Goal: Information Seeking & Learning: Learn about a topic

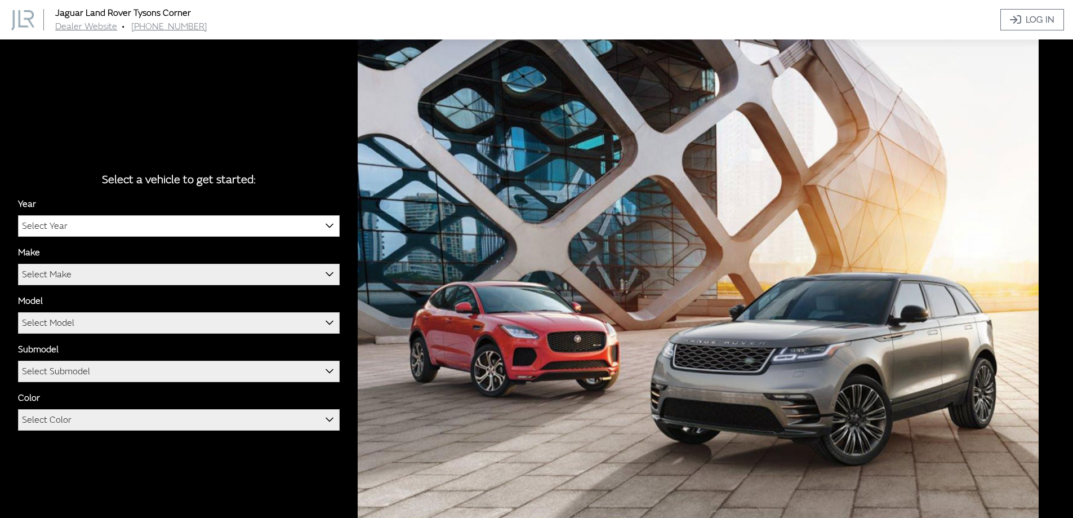
click at [145, 237] on div "Year [DATE] 2025 2024 2023 2022 2021 2020 2019 2018 2017 2016 Select Year Make …" at bounding box center [179, 318] width 322 height 242
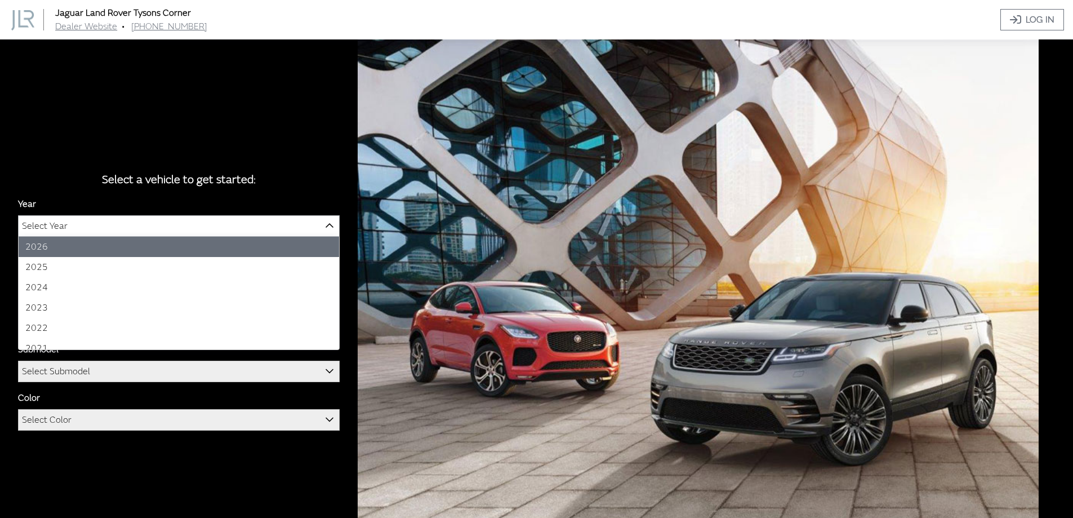
click at [146, 235] on span "Select Year" at bounding box center [179, 226] width 320 height 20
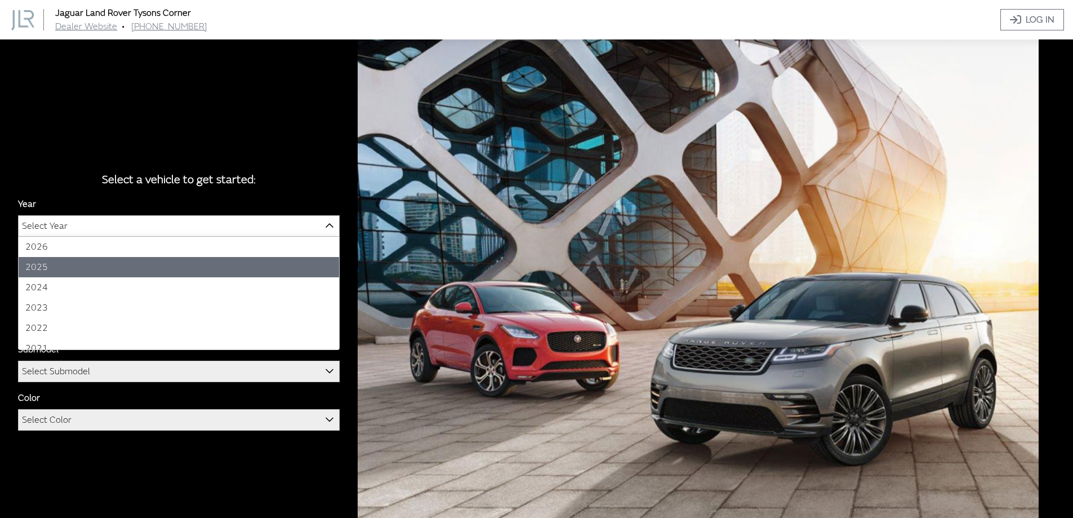
select select "43"
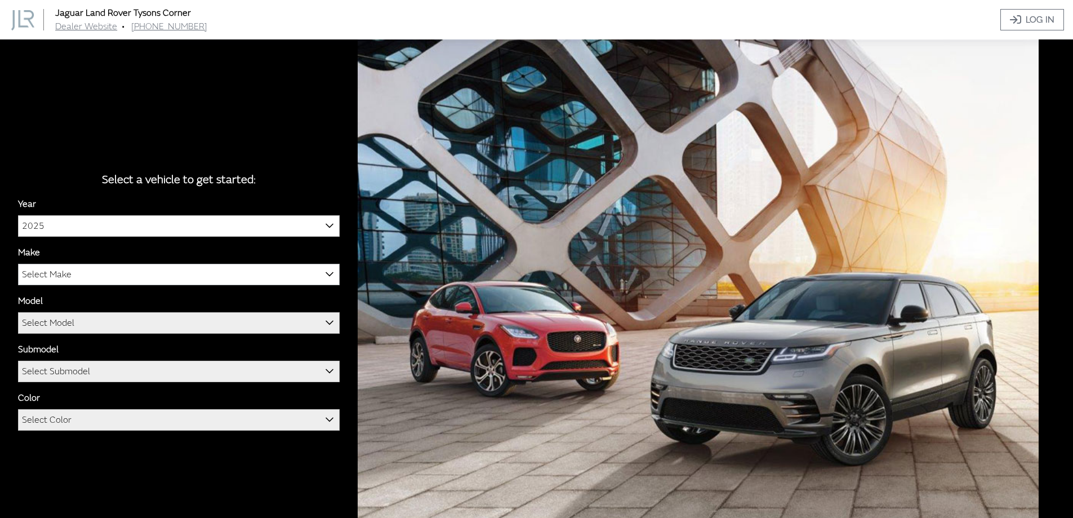
click at [97, 273] on span "Select Make" at bounding box center [179, 274] width 320 height 20
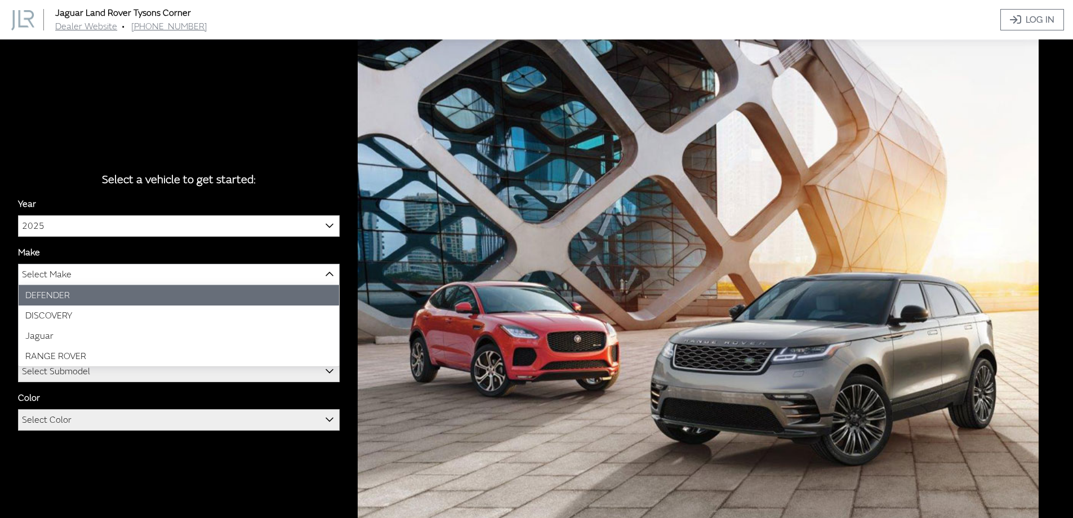
select select "64"
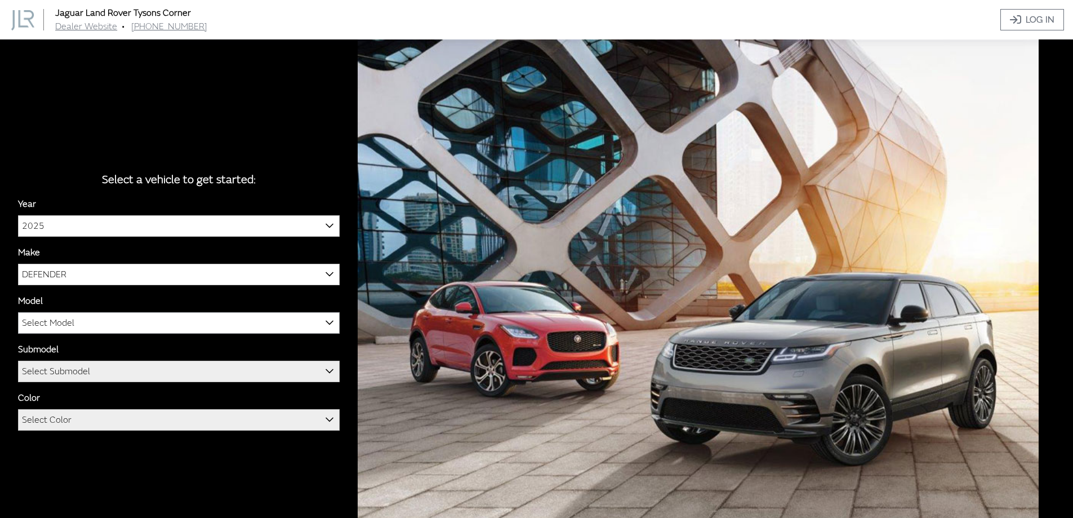
click at [79, 325] on span "Select Model" at bounding box center [179, 323] width 320 height 20
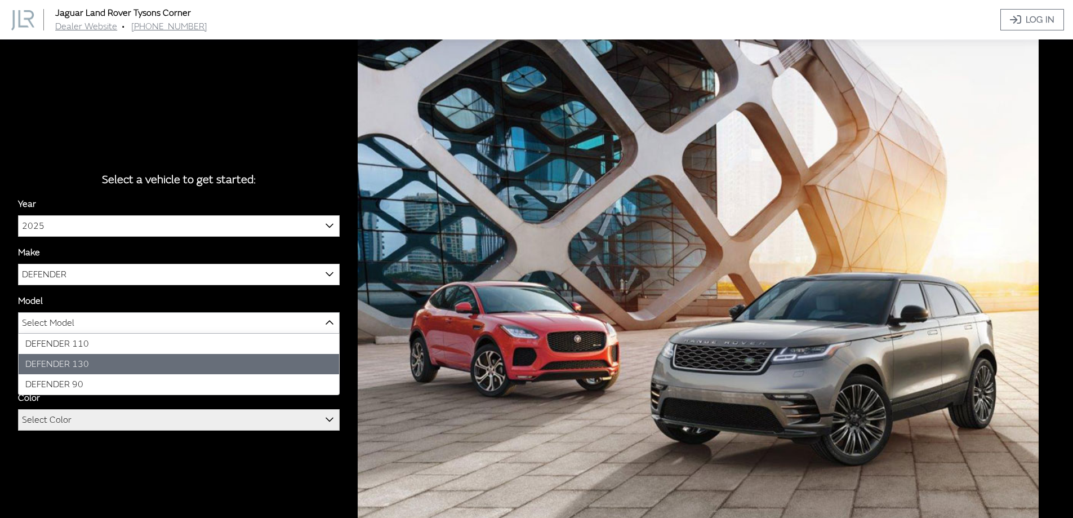
select select "1342"
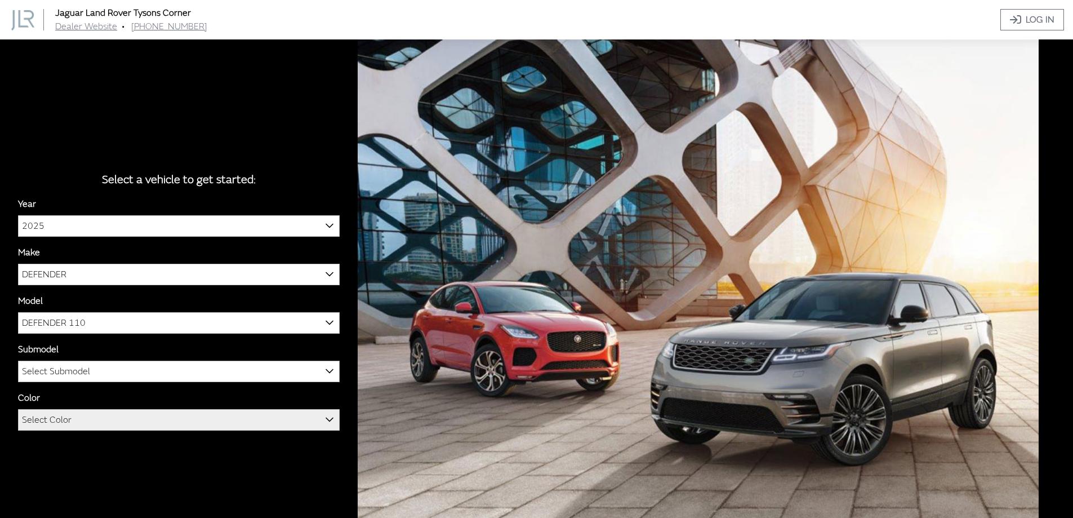
click at [74, 371] on span "Select Submodel" at bounding box center [56, 371] width 68 height 20
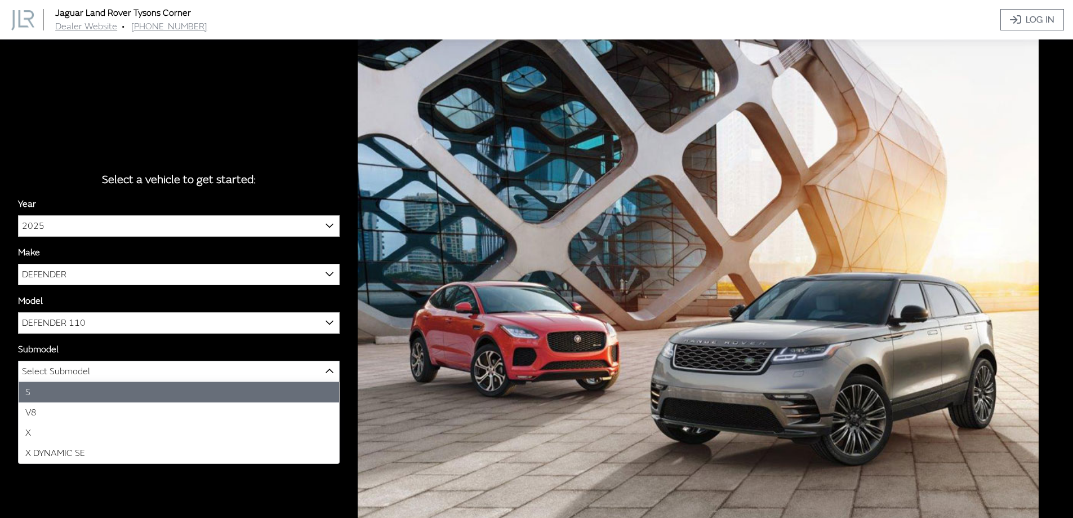
select select "129"
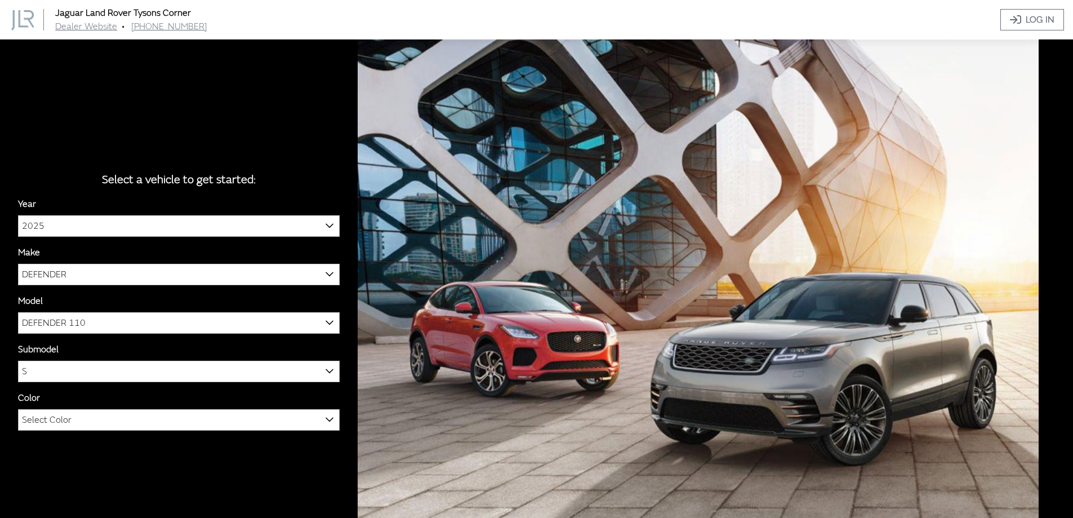
click at [60, 418] on span "Select Color" at bounding box center [47, 419] width 50 height 20
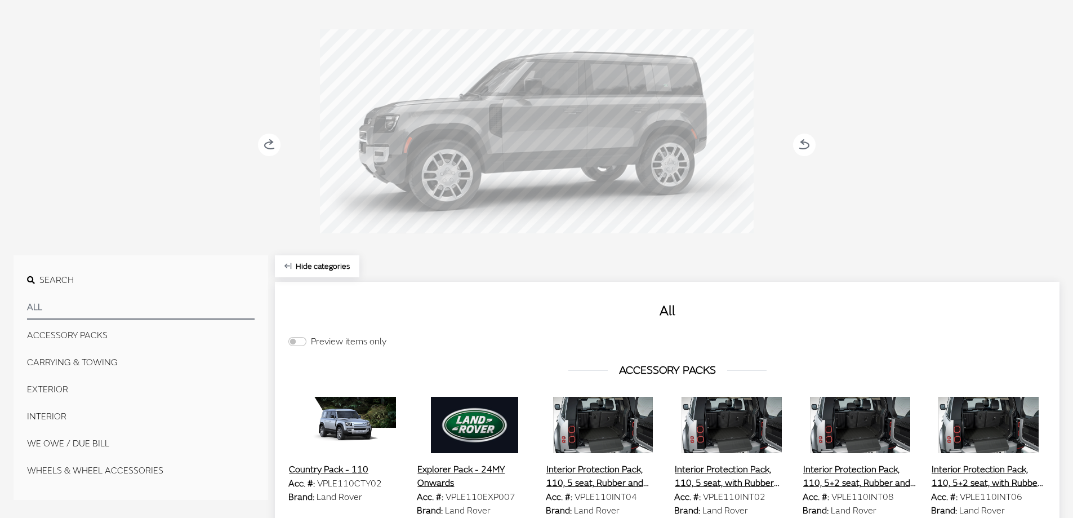
scroll to position [113, 0]
click at [73, 362] on button "CARRYING & TOWING" at bounding box center [141, 361] width 228 height 23
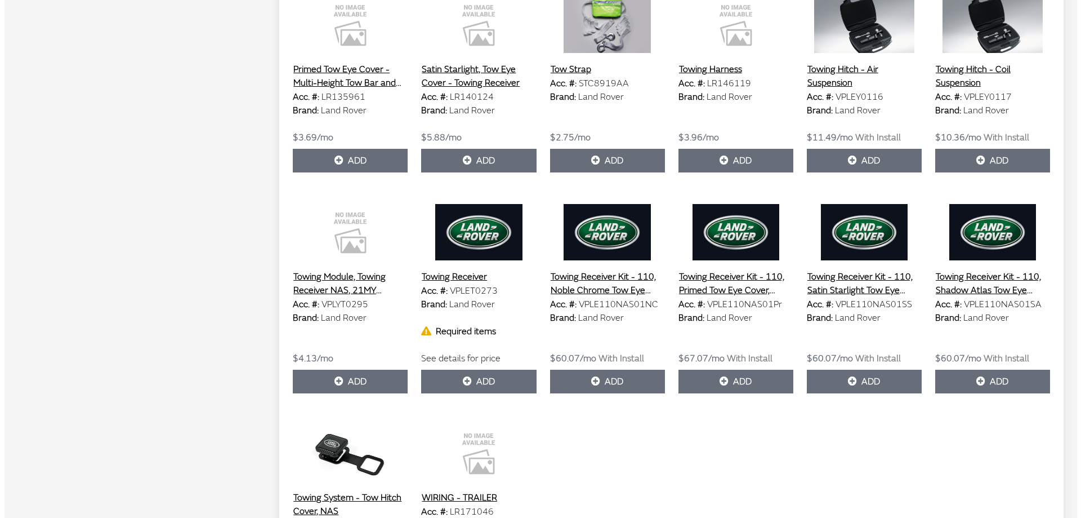
scroll to position [1126, 0]
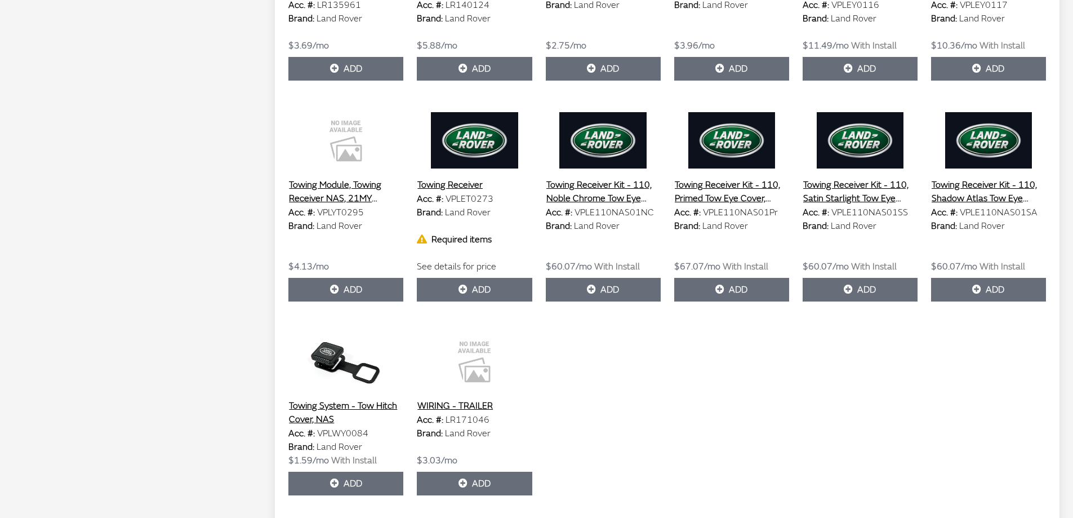
click at [608, 177] on button "Towing Receiver Kit - 110, Noble Chrome Tow Eye Cover, 23MY onwards" at bounding box center [603, 191] width 115 height 28
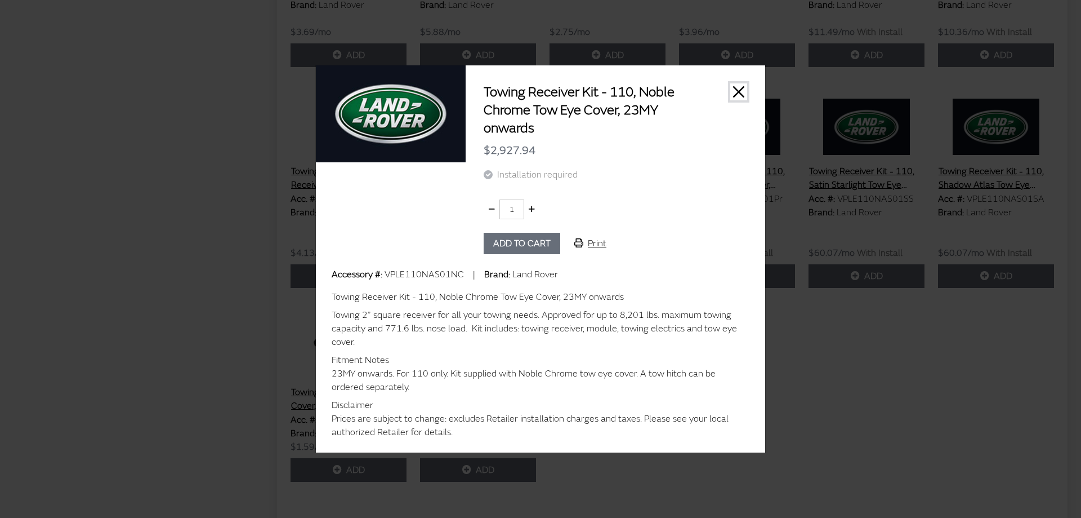
click at [732, 90] on button "Close" at bounding box center [739, 91] width 17 height 17
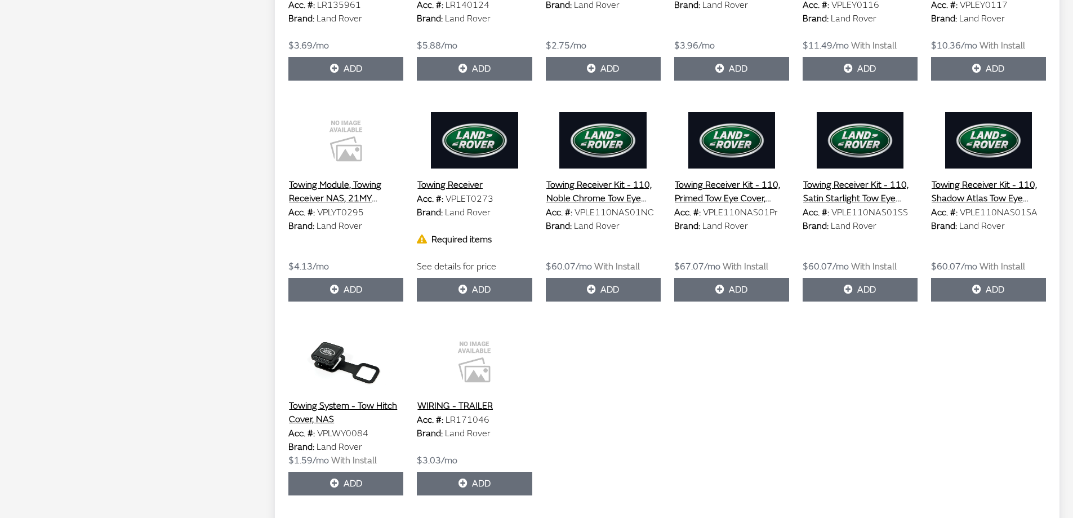
click at [460, 177] on button "Towing Receiver" at bounding box center [450, 184] width 66 height 15
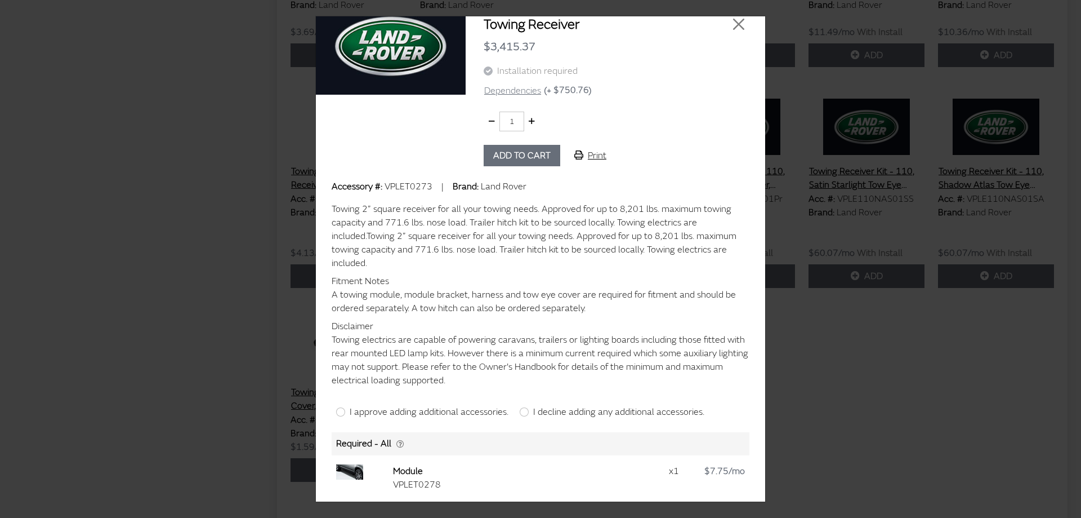
scroll to position [0, 0]
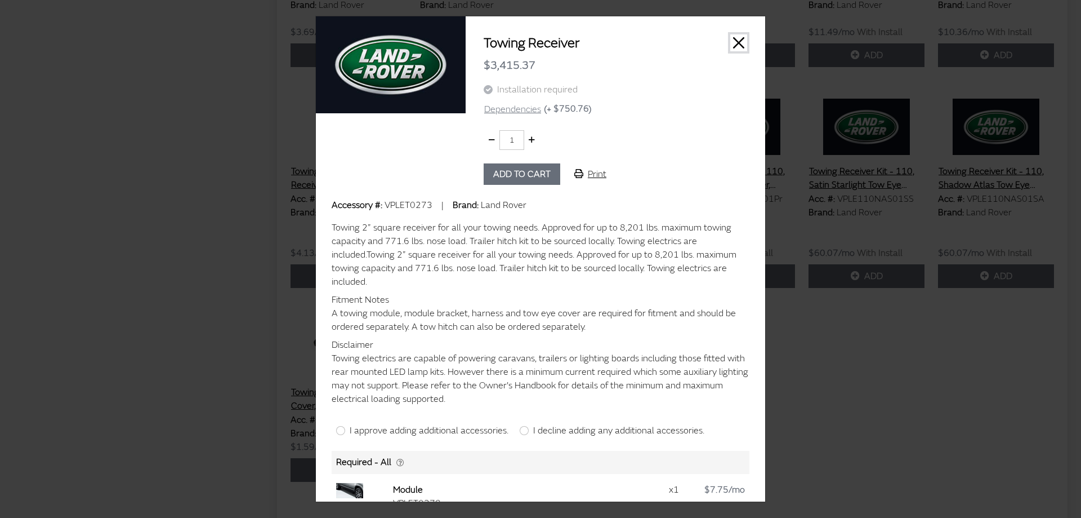
click at [731, 47] on button "Close" at bounding box center [739, 42] width 17 height 17
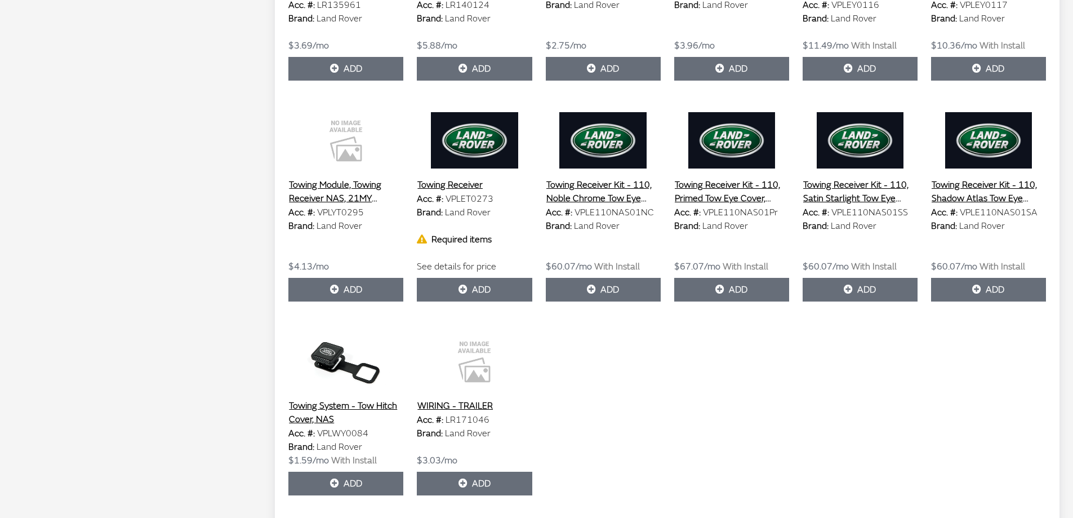
click at [603, 182] on button "Towing Receiver Kit - 110, Noble Chrome Tow Eye Cover, 23MY onwards" at bounding box center [603, 191] width 115 height 28
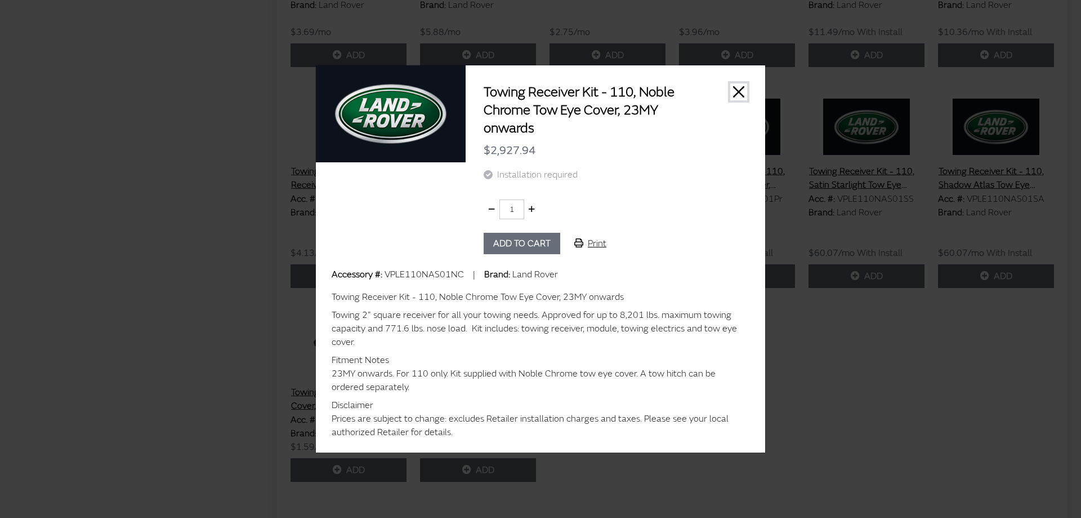
click at [741, 88] on button "Close" at bounding box center [739, 91] width 17 height 17
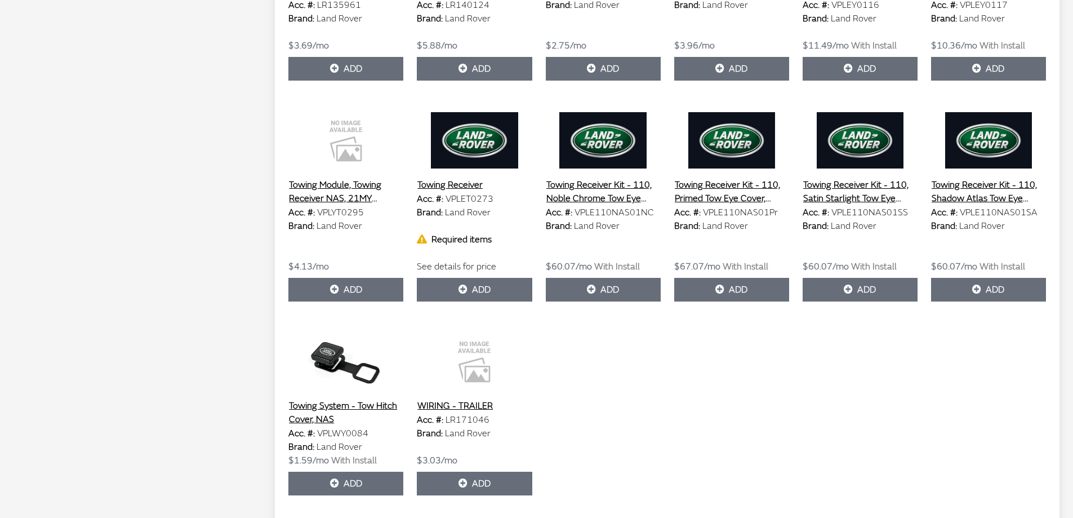
click at [718, 177] on button "Towing Receiver Kit - 110, Primed Tow Eye Cover, 23MY onwards" at bounding box center [731, 191] width 115 height 28
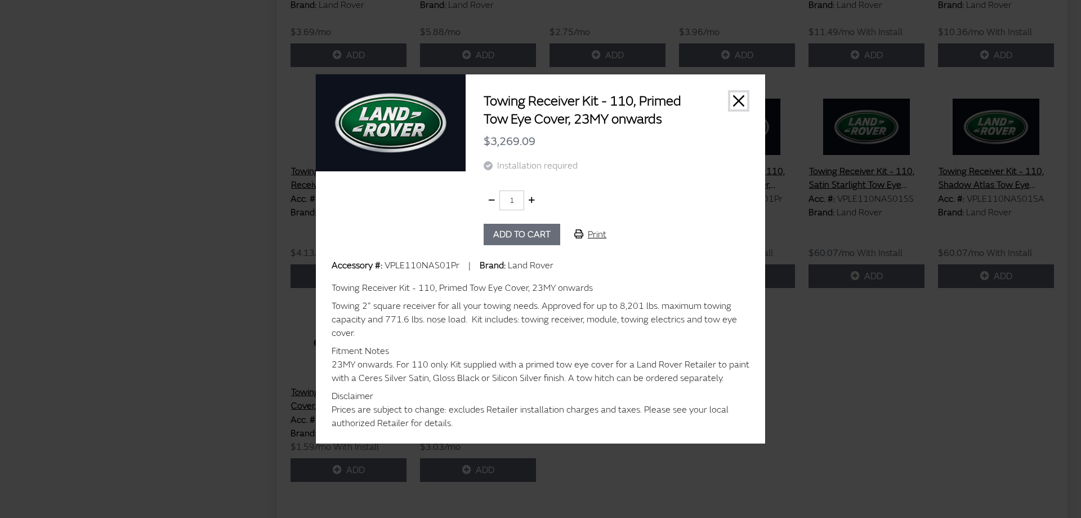
click at [743, 104] on button "Close" at bounding box center [739, 100] width 17 height 17
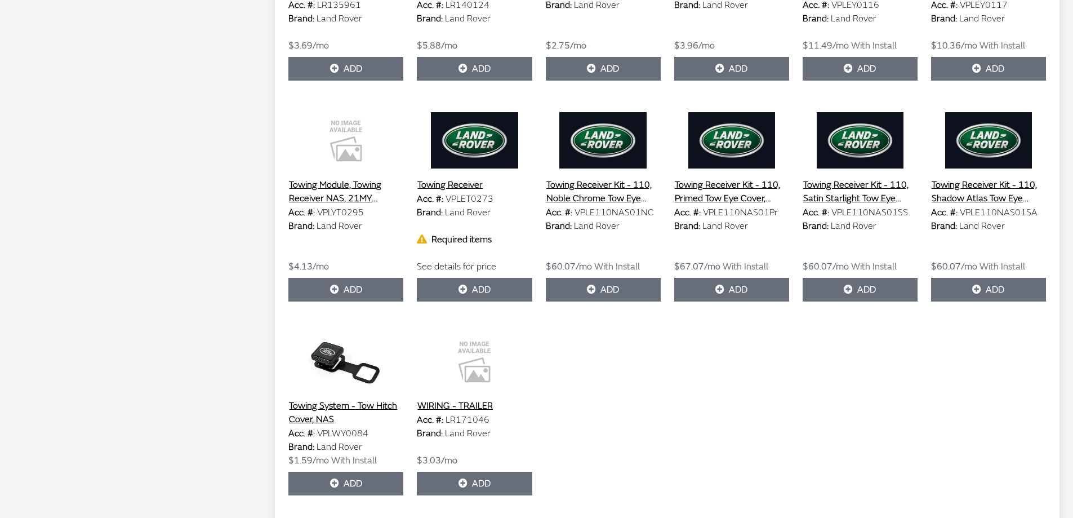
click at [472, 177] on button "Towing Receiver" at bounding box center [450, 184] width 66 height 15
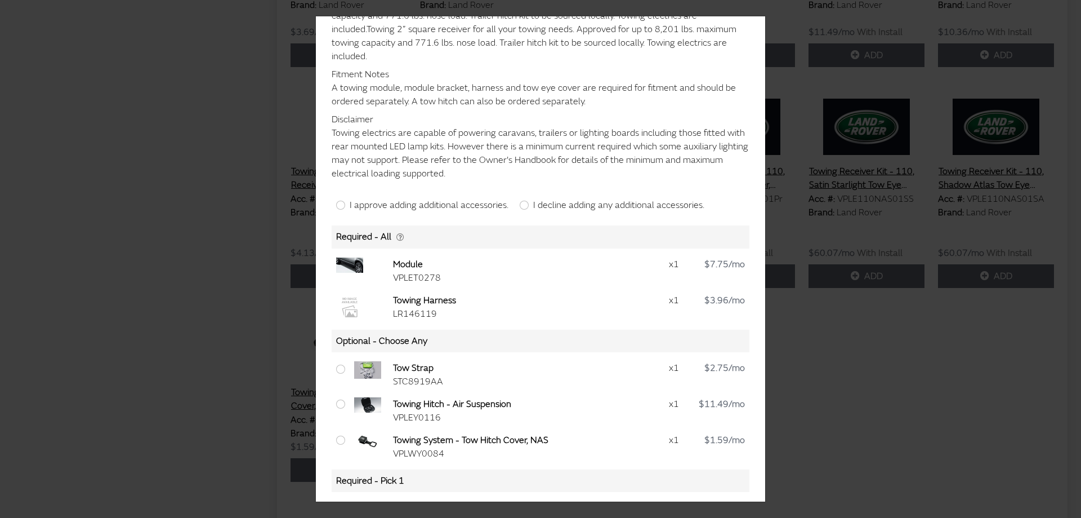
scroll to position [282, 0]
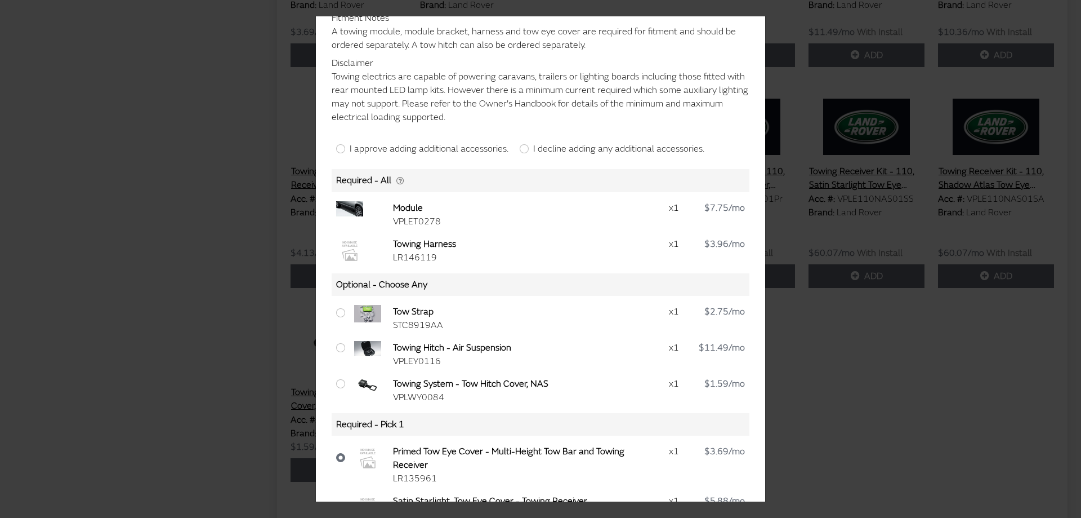
click at [524, 144] on div "I decline adding any additional accessories." at bounding box center [612, 149] width 185 height 14
click at [522, 145] on input "I decline adding any additional accessories." at bounding box center [524, 148] width 9 height 9
radio input "true"
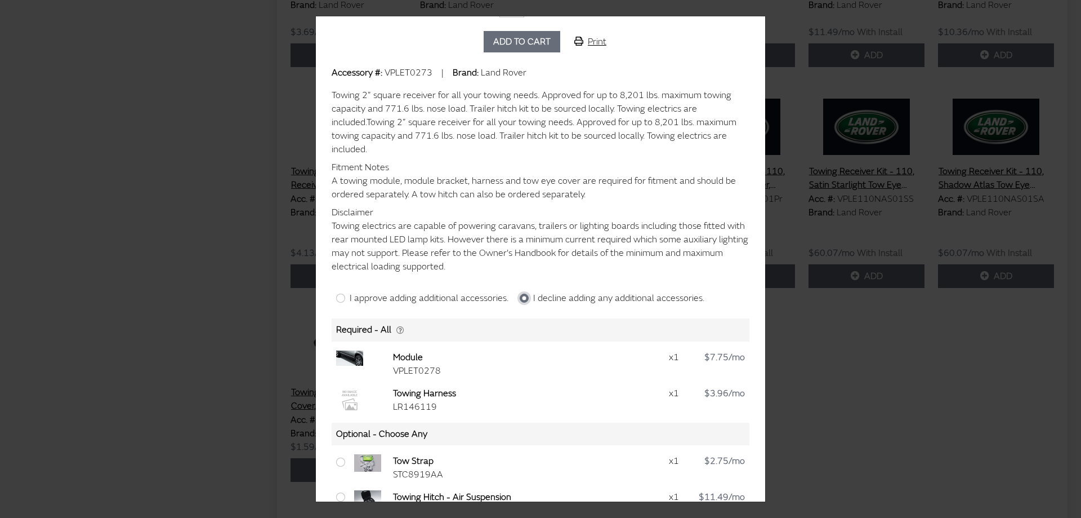
scroll to position [113, 0]
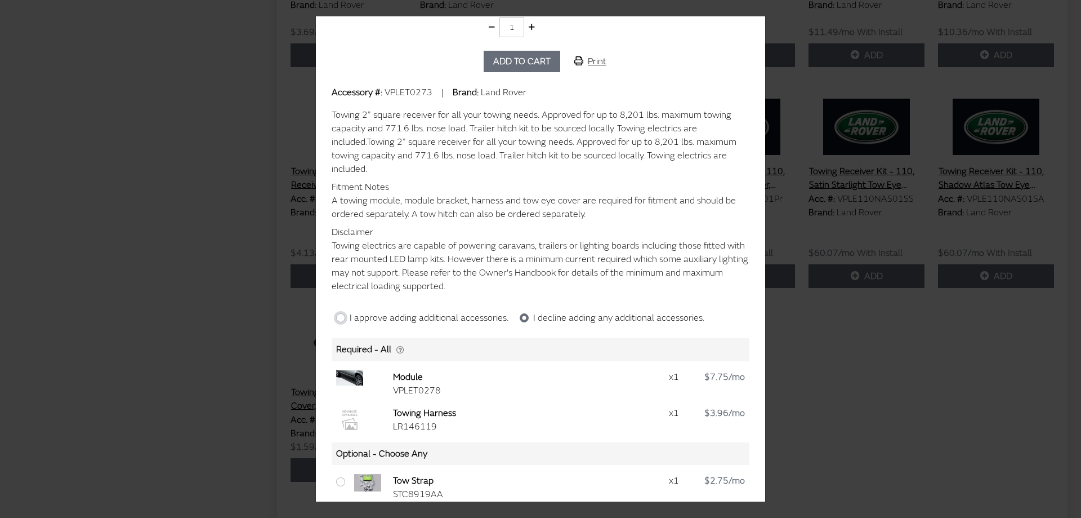
click at [343, 321] on input "I approve adding additional accessories." at bounding box center [340, 317] width 9 height 9
radio input "true"
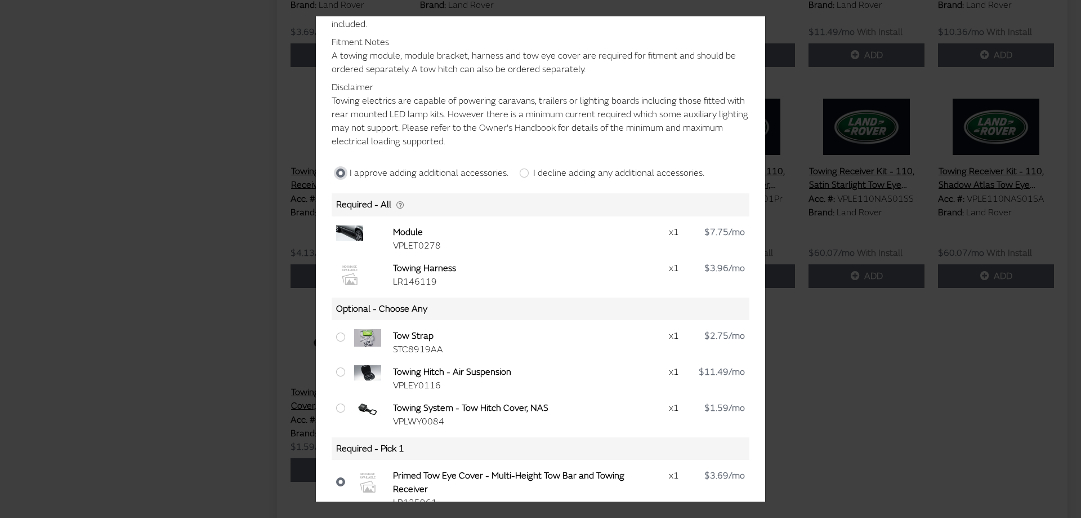
scroll to position [259, 0]
click at [526, 166] on div "I decline adding any additional accessories." at bounding box center [612, 172] width 185 height 14
click at [522, 173] on input "I decline adding any additional accessories." at bounding box center [524, 171] width 9 height 9
radio input "true"
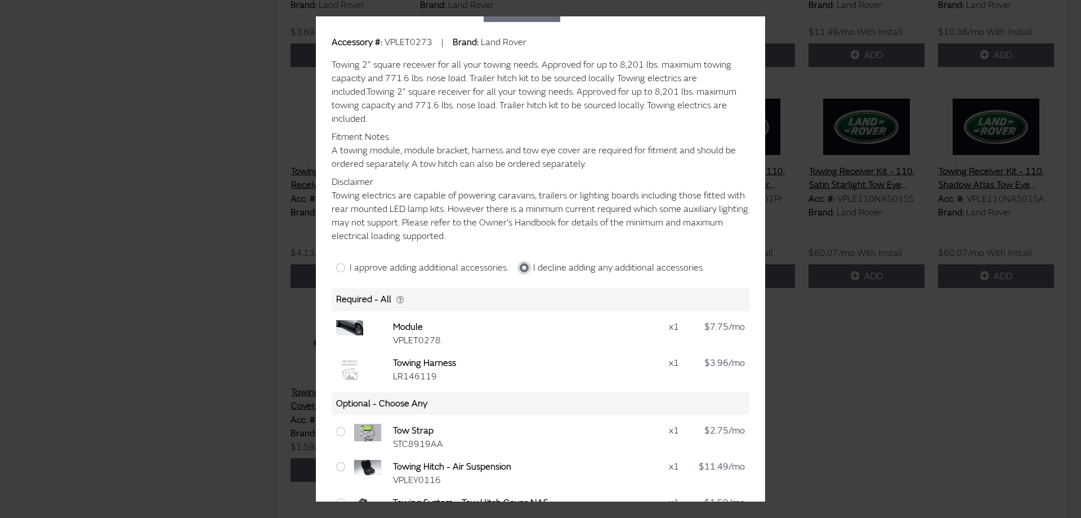
scroll to position [225, 0]
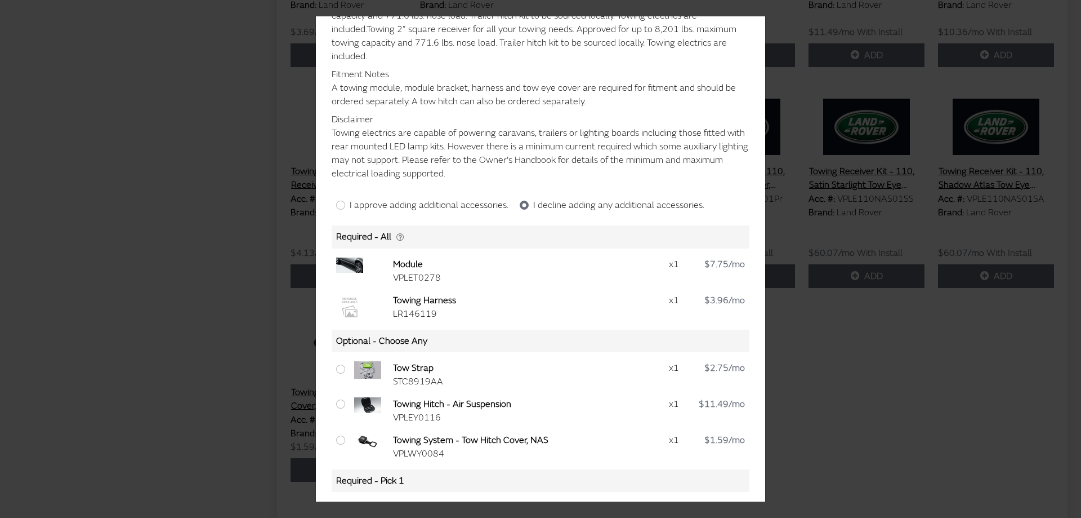
click at [400, 236] on icon at bounding box center [401, 238] width 8 height 8
click at [397, 238] on icon at bounding box center [401, 238] width 8 height 8
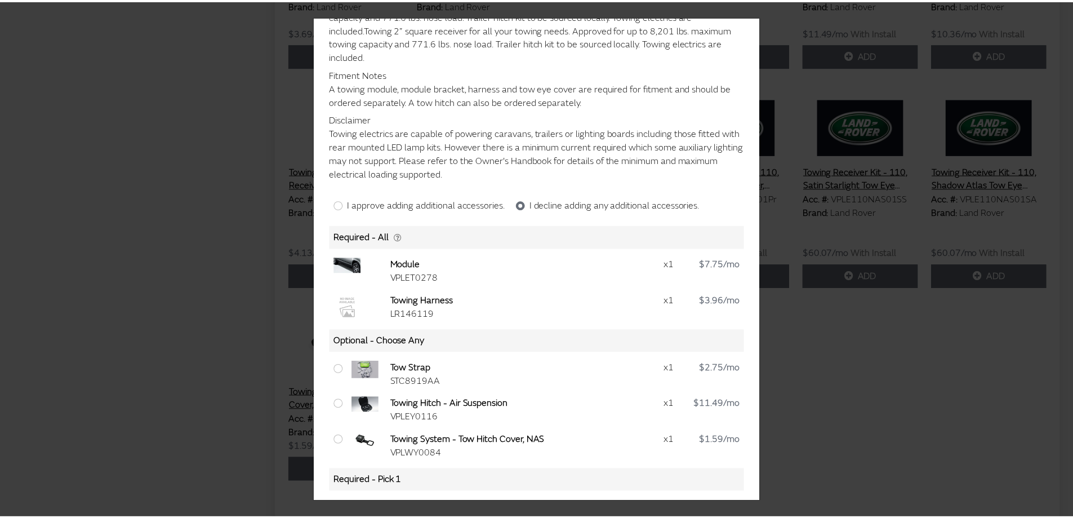
scroll to position [0, 0]
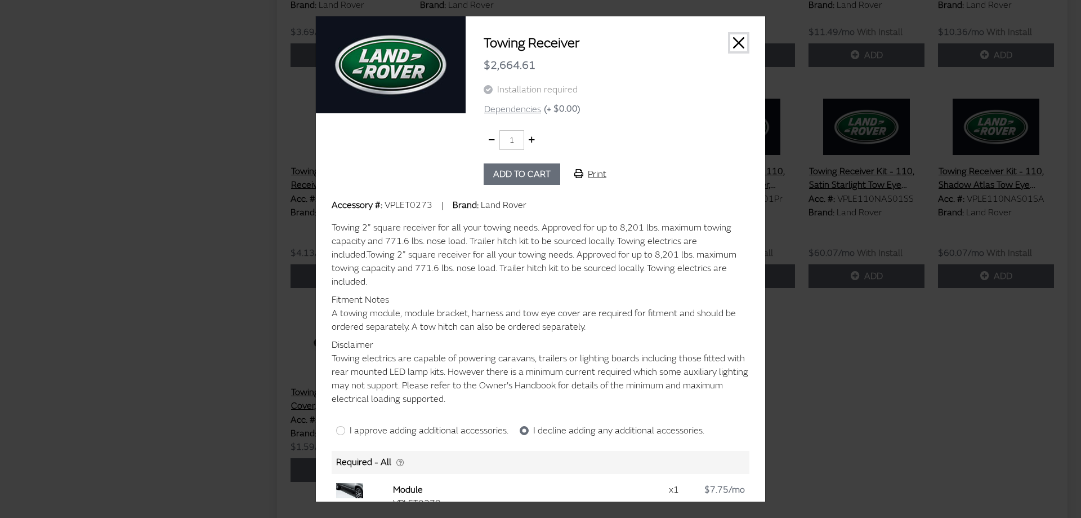
click at [734, 41] on button "Close" at bounding box center [739, 42] width 17 height 17
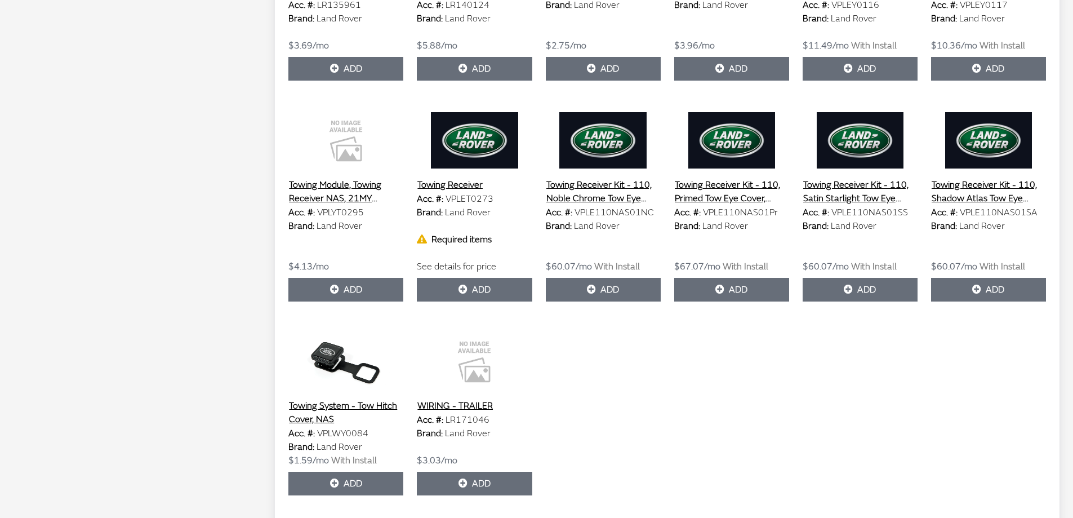
click at [596, 177] on button "Towing Receiver Kit - 110, Noble Chrome Tow Eye Cover, 23MY onwards" at bounding box center [603, 191] width 115 height 28
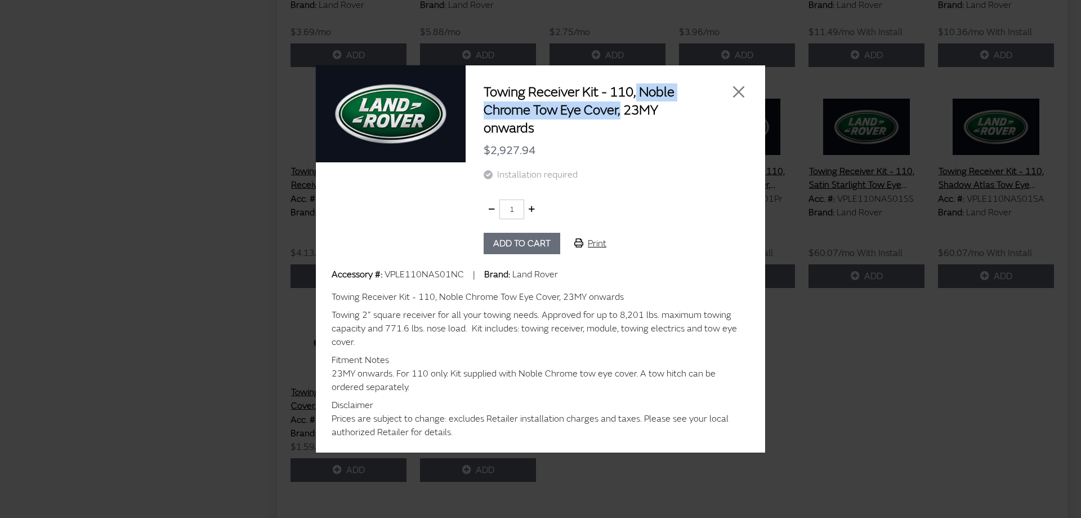
drag, startPoint x: 637, startPoint y: 92, endPoint x: 624, endPoint y: 112, distance: 23.9
click at [624, 112] on h2 "Towing Receiver Kit - 110, Noble Chrome Tow Eye Cover, 23MY onwards" at bounding box center [592, 110] width 217 height 54
copy h2 "Noble Chrome Tow Eye Cover,"
click at [553, 110] on h2 "Towing Receiver Kit - 110, Noble Chrome Tow Eye Cover, 23MY onwards" at bounding box center [592, 110] width 217 height 54
click at [740, 92] on button "Close" at bounding box center [739, 91] width 17 height 17
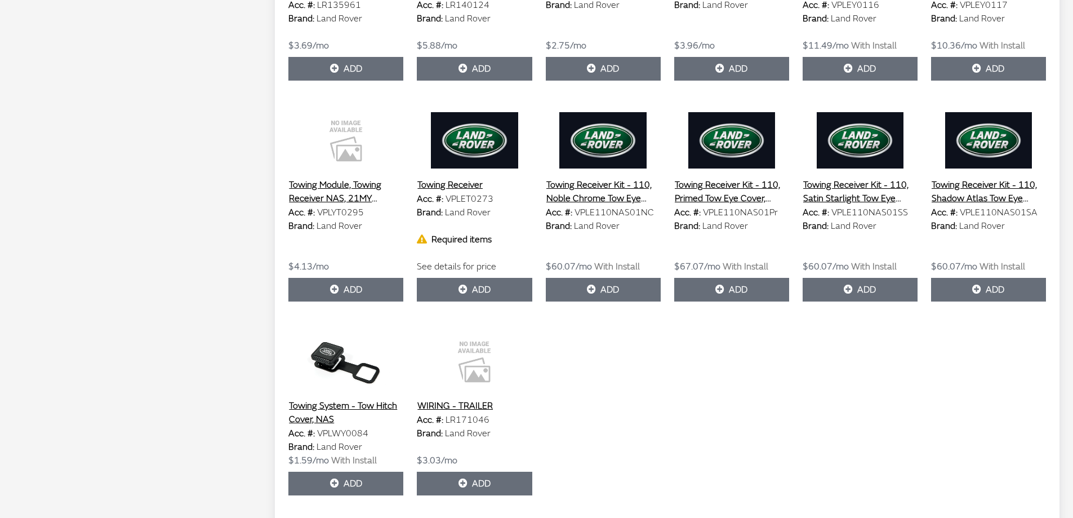
scroll to position [832, 0]
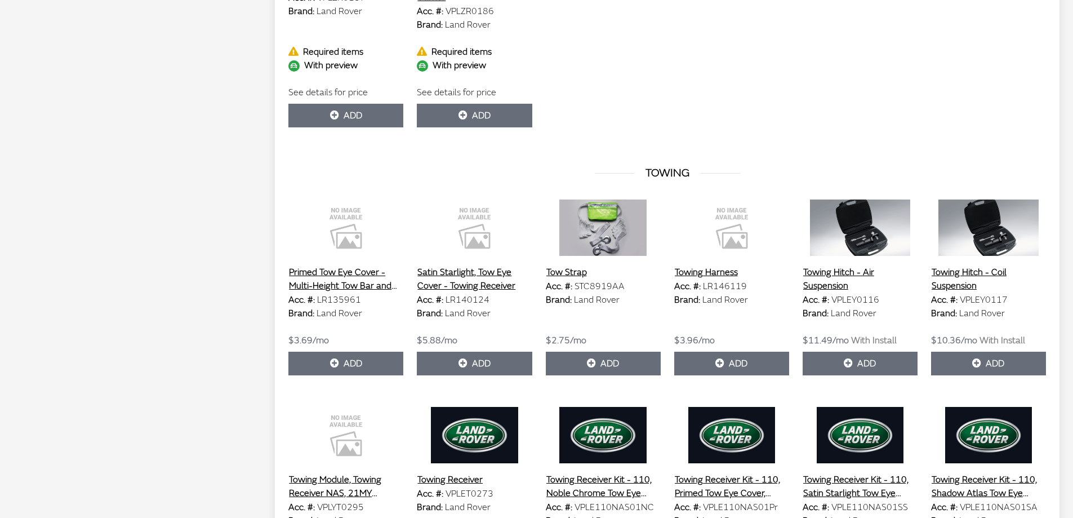
click at [702, 265] on button "Towing Harness" at bounding box center [706, 272] width 64 height 15
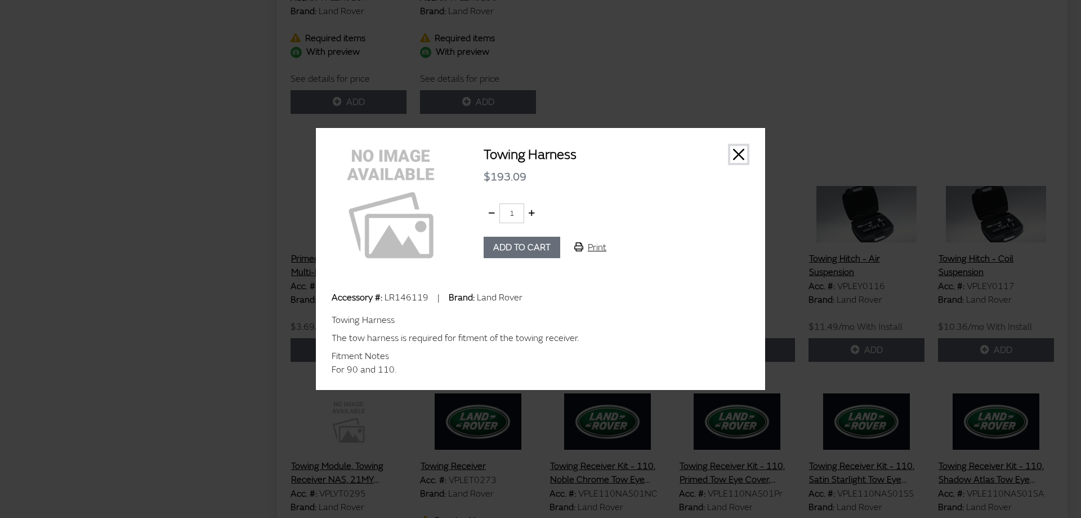
click at [740, 158] on button "Close" at bounding box center [739, 154] width 17 height 17
